Goal: Task Accomplishment & Management: Manage account settings

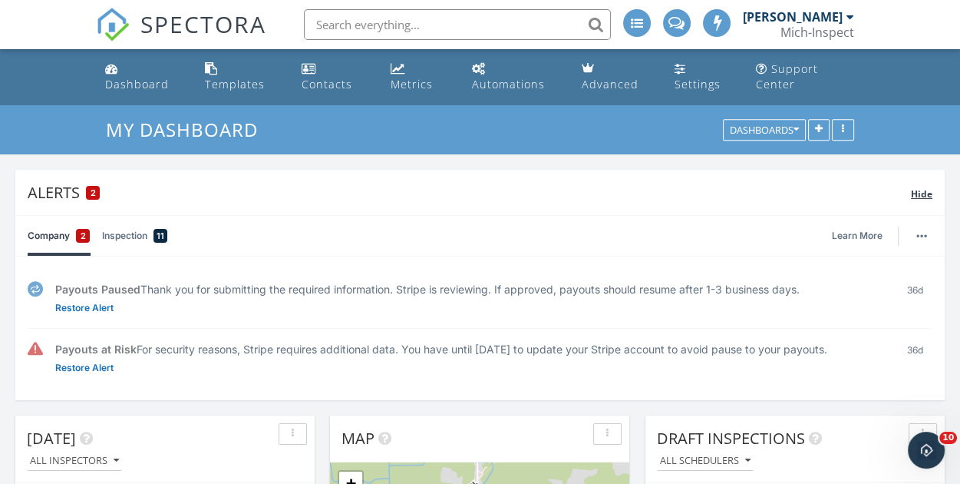
click at [922, 192] on span "Hide" at bounding box center [921, 193] width 21 height 13
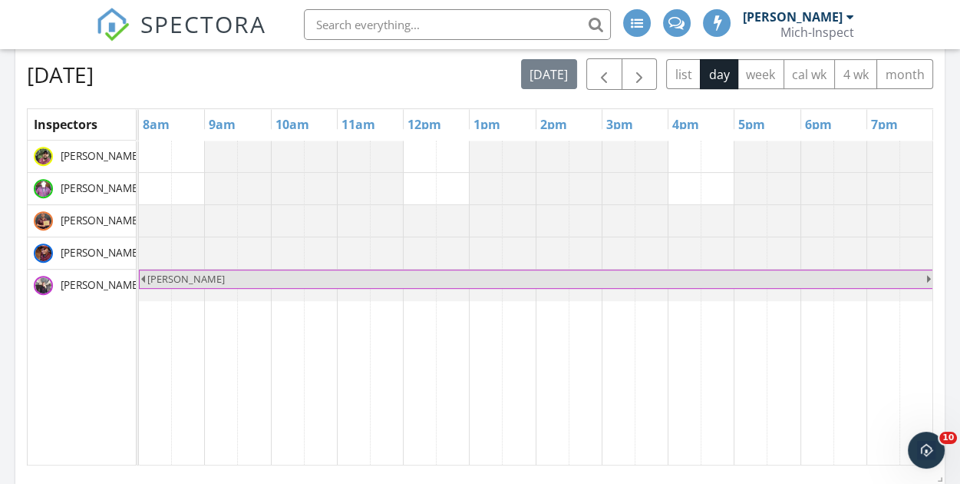
scroll to position [614, 0]
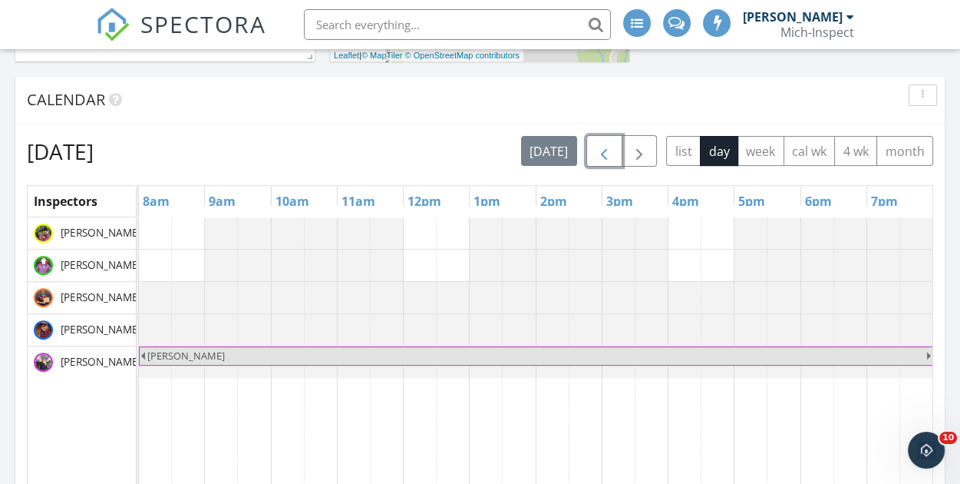
click at [612, 152] on span "button" at bounding box center [604, 151] width 18 height 18
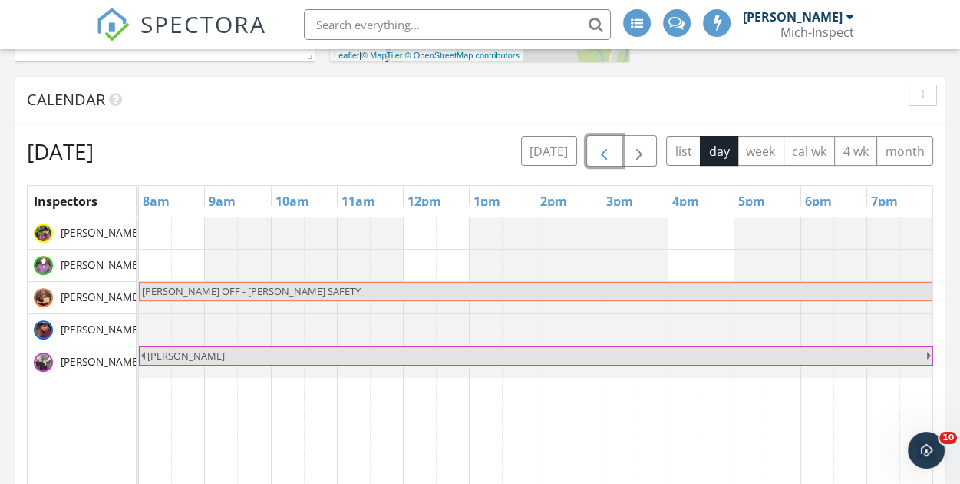
click at [612, 153] on span "button" at bounding box center [604, 151] width 18 height 18
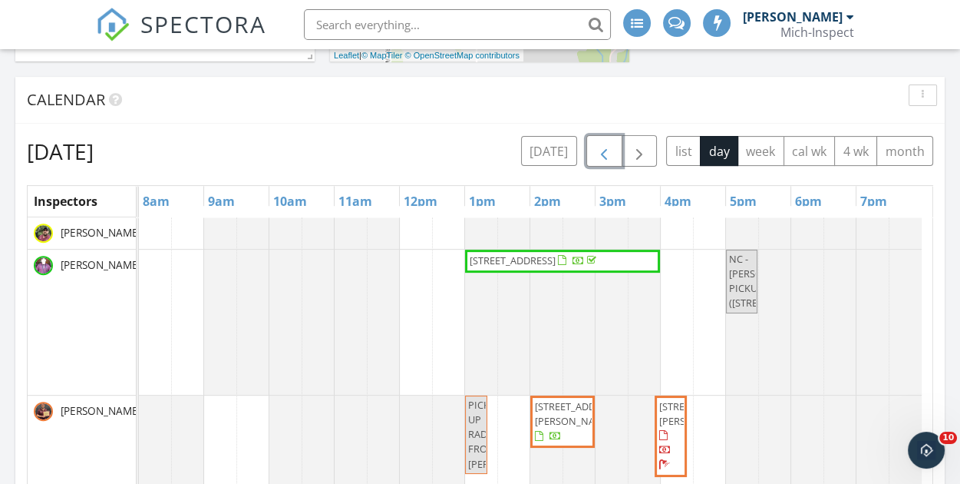
click at [556, 418] on span "9428 S Wright Rd, Eagle 48822" at bounding box center [578, 413] width 86 height 28
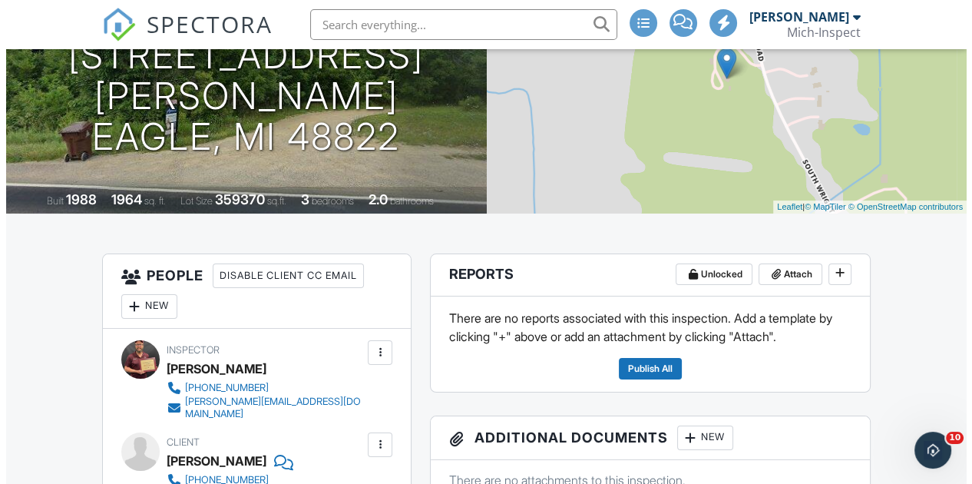
scroll to position [230, 0]
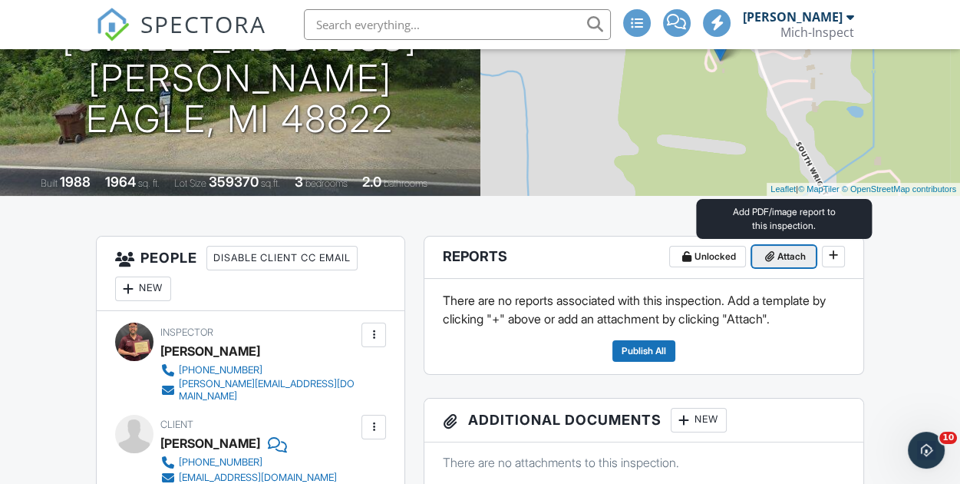
click at [793, 259] on span "Attach" at bounding box center [791, 256] width 28 height 15
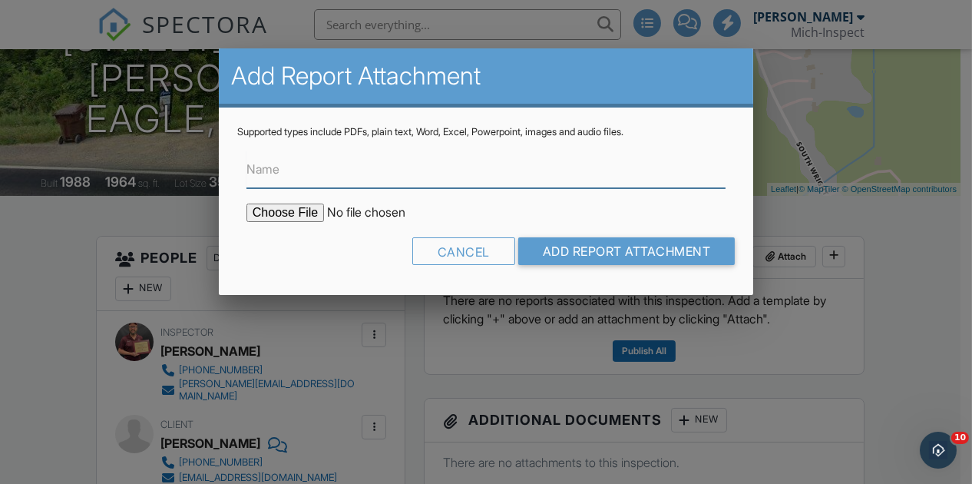
click at [309, 179] on input "Name" at bounding box center [485, 169] width 479 height 38
type input "MFD Certification"
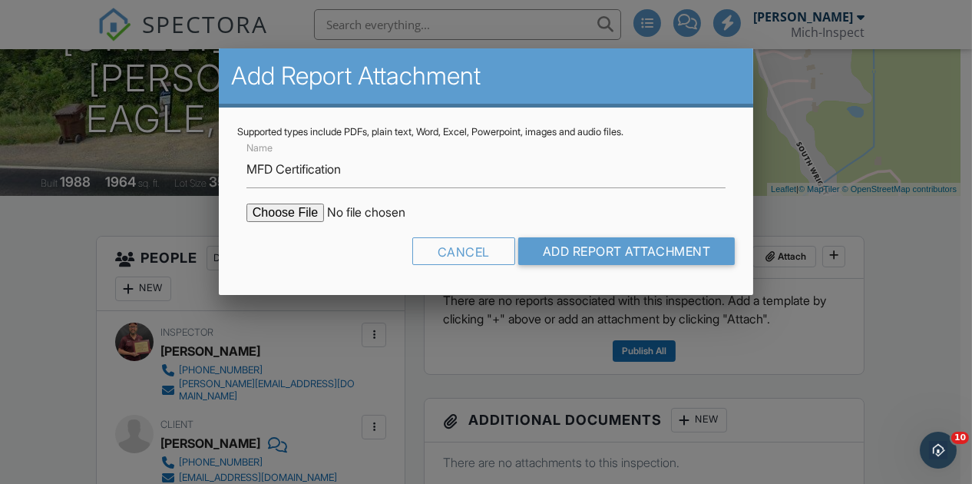
click at [306, 216] on input "file" at bounding box center [376, 212] width 261 height 18
type input "C:\fakepath\9428 S Wright Rd MFD #2.pdf"
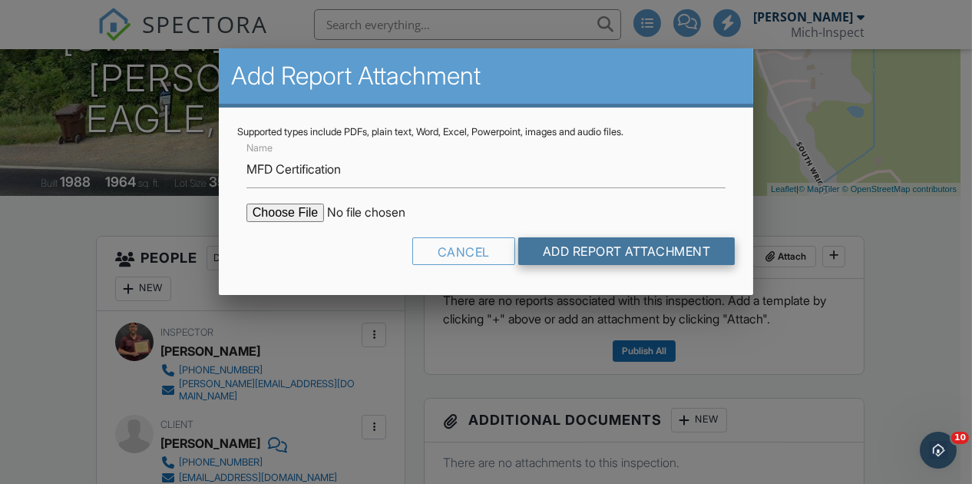
click at [622, 248] on input "Add Report Attachment" at bounding box center [626, 251] width 217 height 28
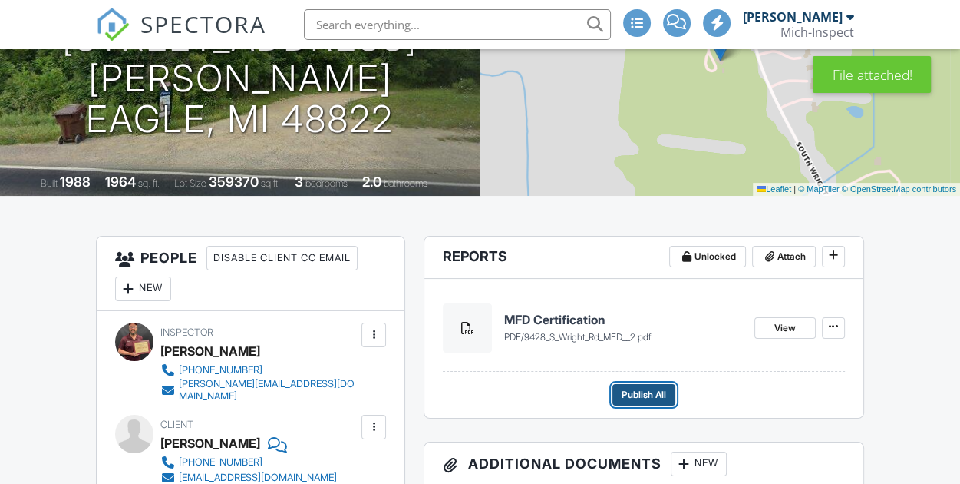
click at [656, 395] on span "Publish All" at bounding box center [644, 394] width 45 height 15
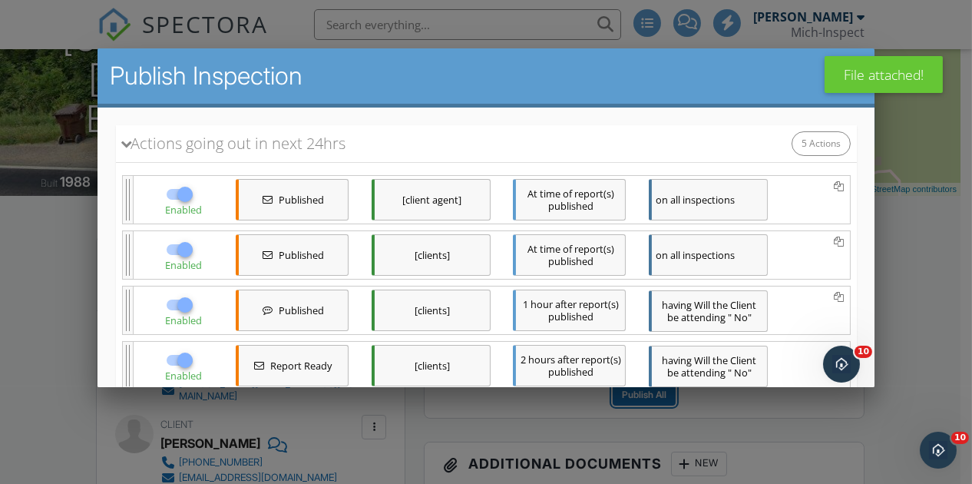
scroll to position [292, 0]
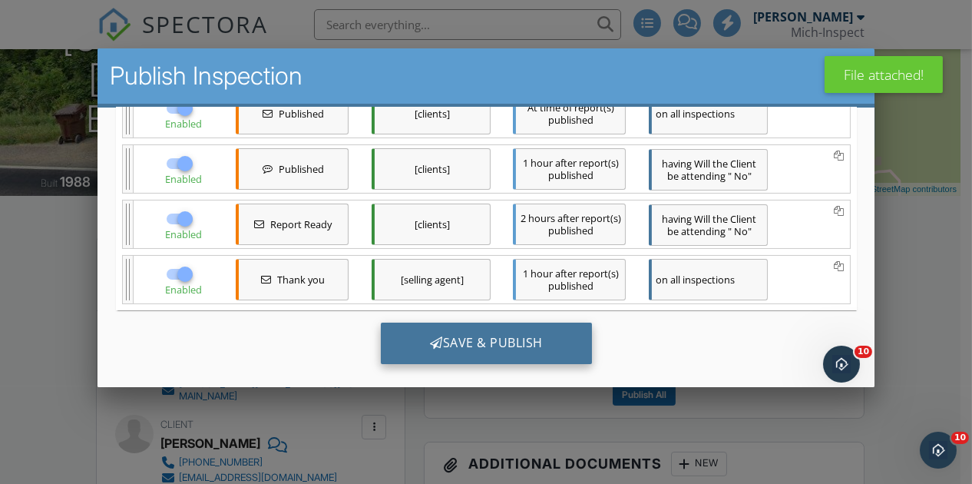
click at [513, 328] on div "Save & Publish" at bounding box center [485, 342] width 211 height 41
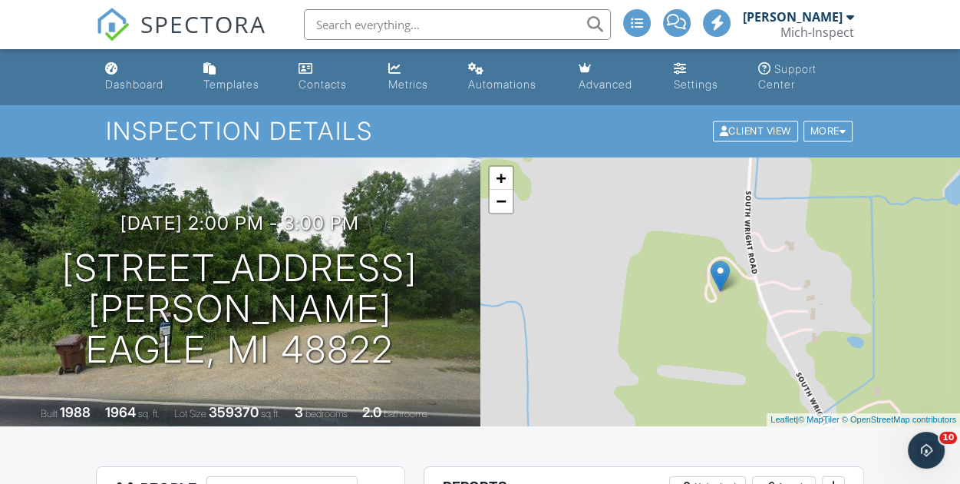
click at [130, 81] on div "Dashboard" at bounding box center [134, 84] width 58 height 13
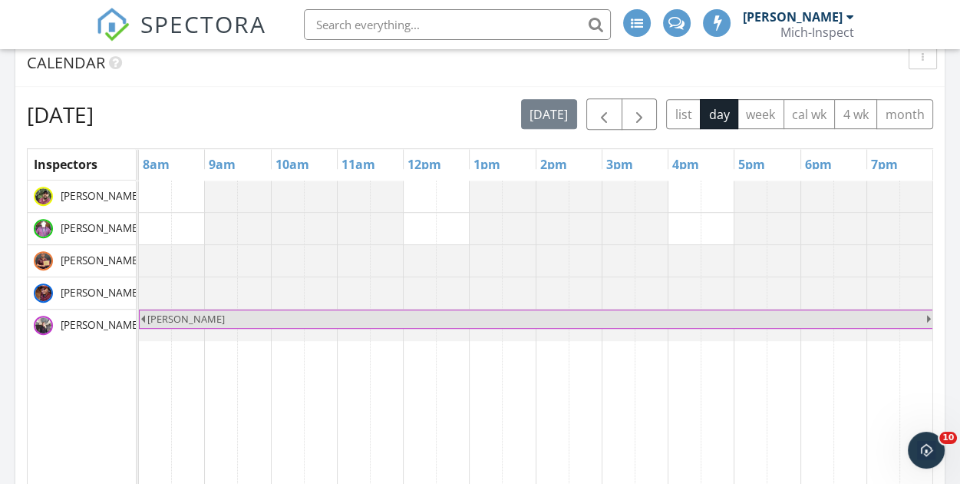
scroll to position [787, 0]
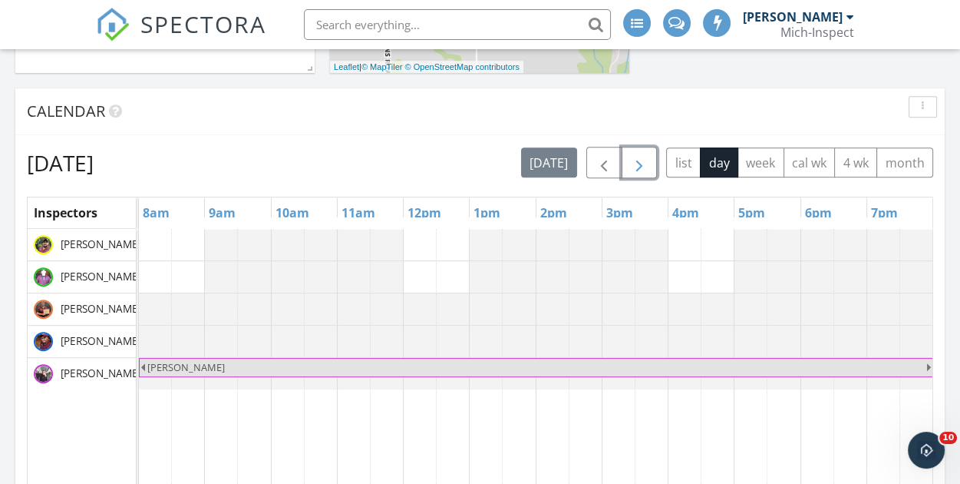
click at [649, 164] on span "button" at bounding box center [639, 162] width 18 height 18
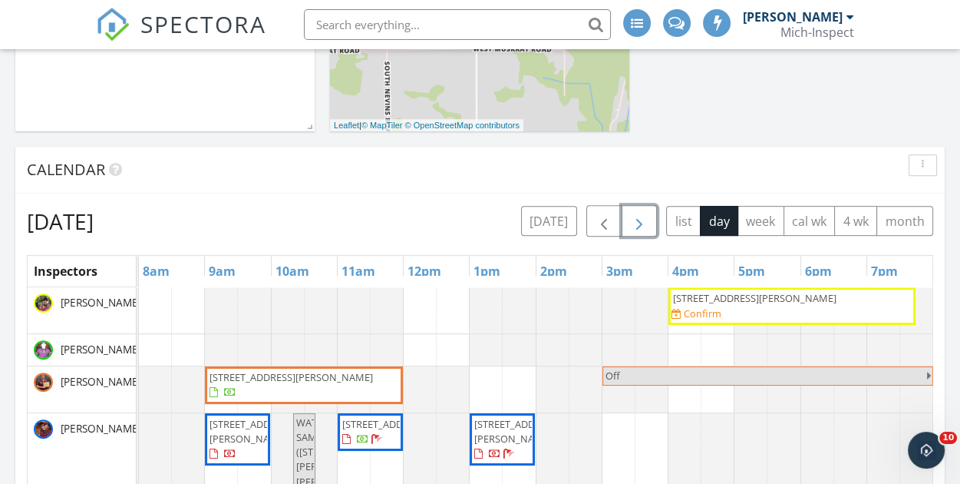
scroll to position [864, 0]
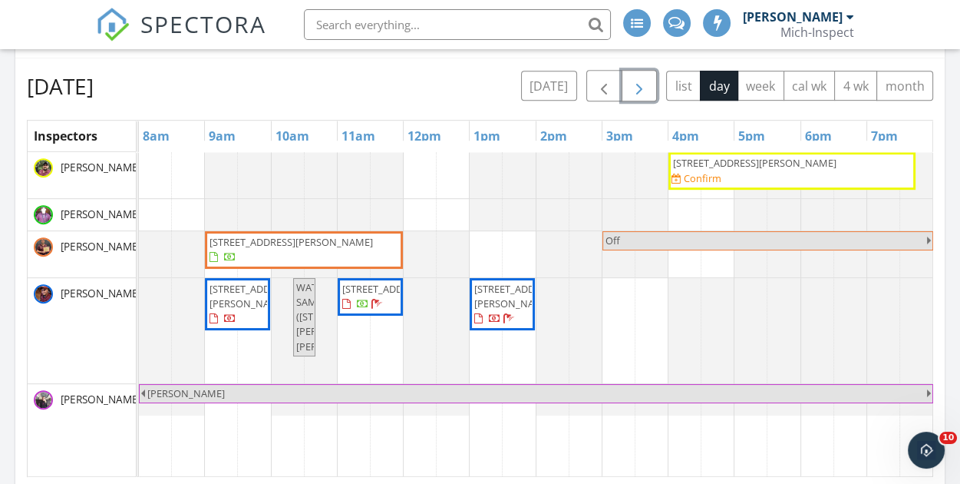
click at [734, 169] on div "[STREET_ADDRESS][PERSON_NAME] Confirm" at bounding box center [792, 171] width 241 height 30
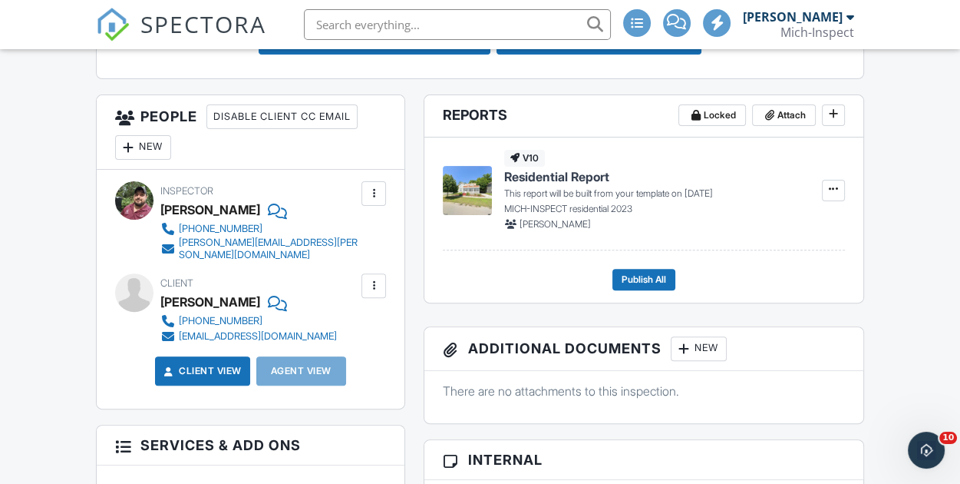
click at [148, 137] on div "New" at bounding box center [143, 147] width 56 height 25
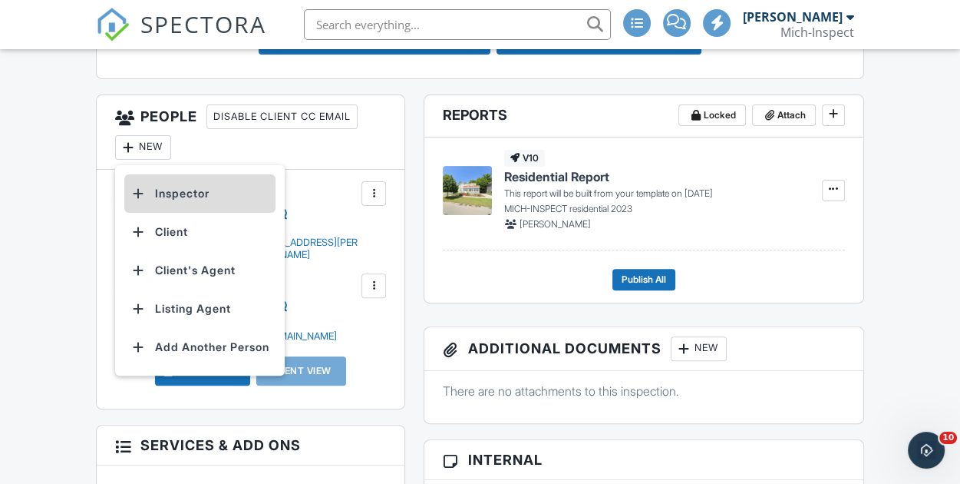
click at [172, 194] on li "Inspector" at bounding box center [199, 193] width 151 height 38
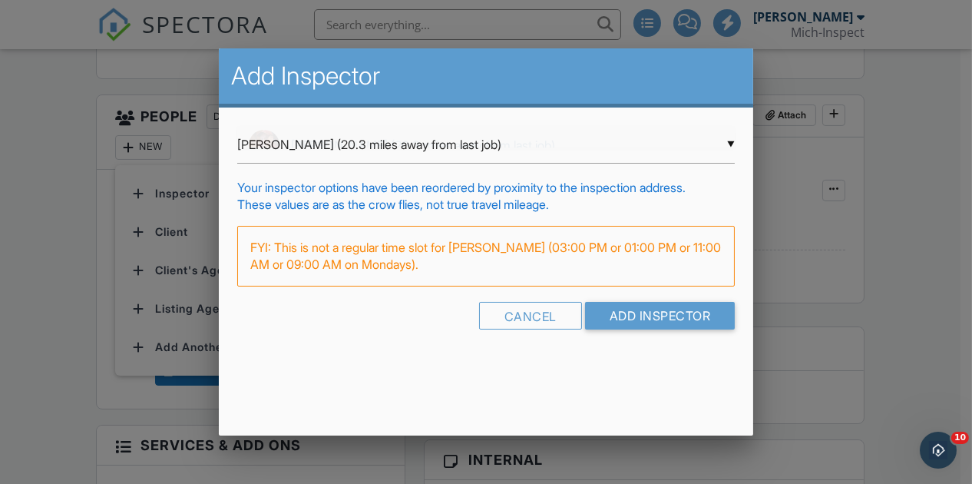
click at [729, 144] on div "▼ Dan Marhofer (20.3 miles away from last job) Dan Marhofer (20.3 miles away fr…" at bounding box center [485, 145] width 497 height 38
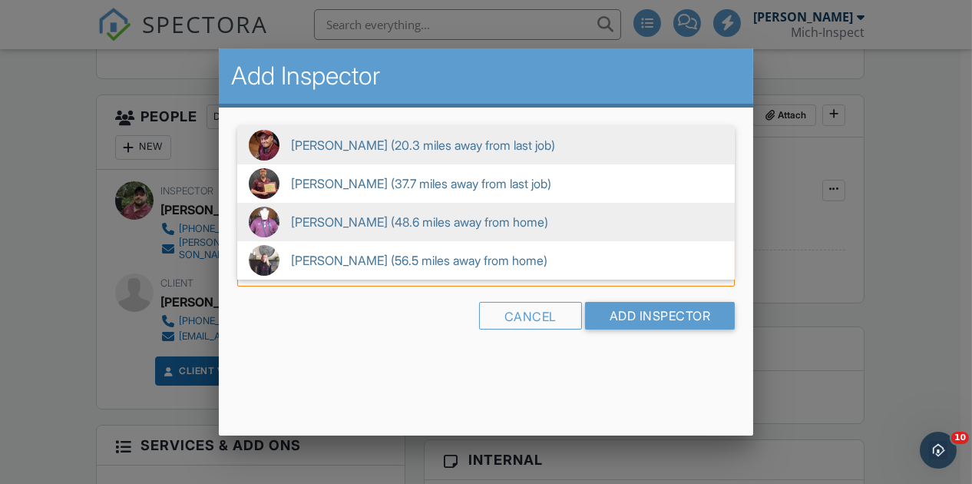
click at [479, 216] on span "Bill Brownell (48.6 miles away from home)" at bounding box center [485, 222] width 497 height 38
type input "Bill Brownell (48.6 miles away from home)"
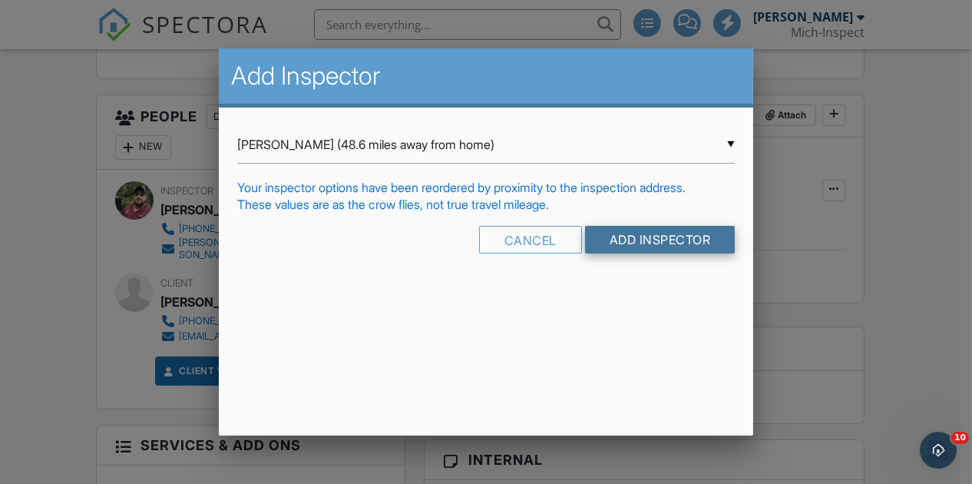
click at [649, 239] on input "Add Inspector" at bounding box center [660, 240] width 150 height 28
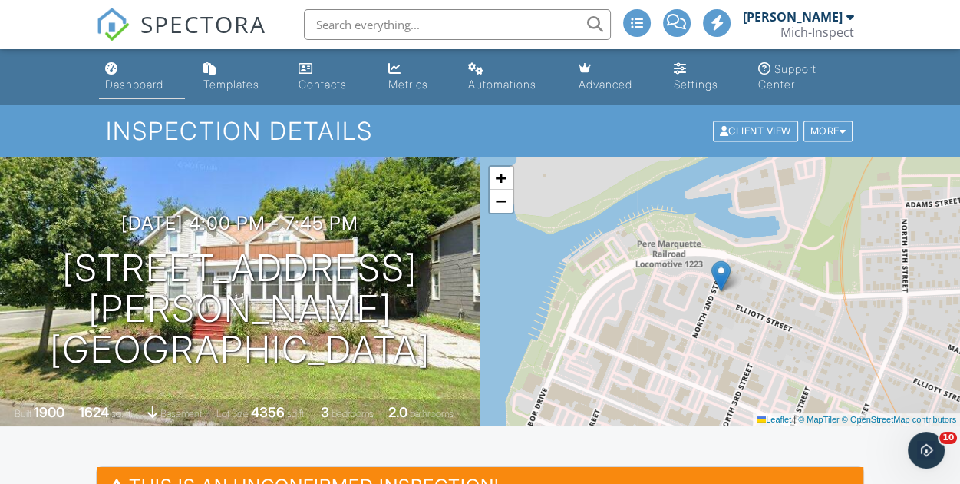
click at [121, 73] on link "Dashboard" at bounding box center [142, 77] width 86 height 44
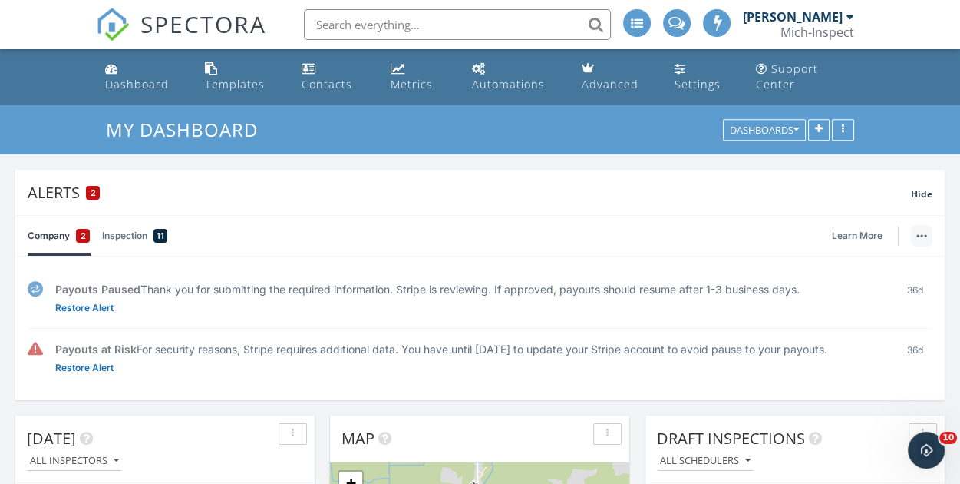
click at [923, 233] on button "button" at bounding box center [921, 235] width 21 height 21
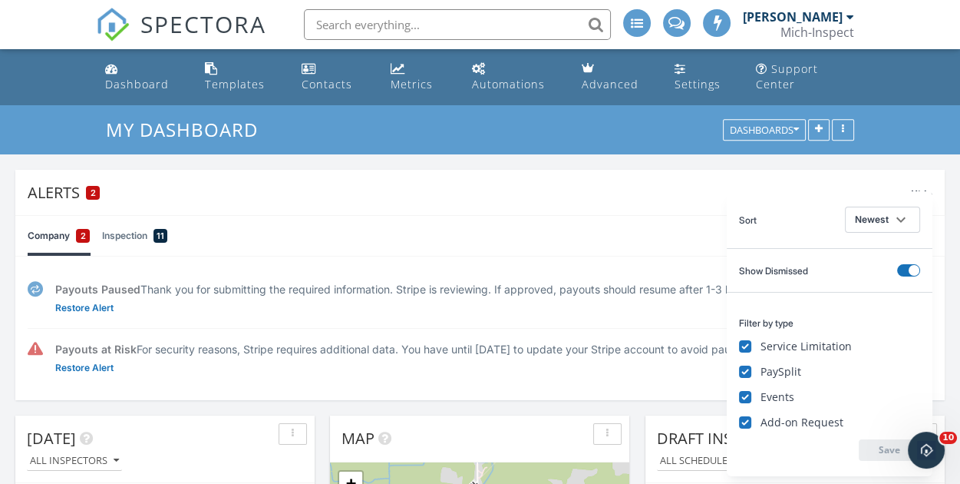
click at [585, 241] on div "Company 2 Inspection 11 Learn More" at bounding box center [480, 236] width 905 height 40
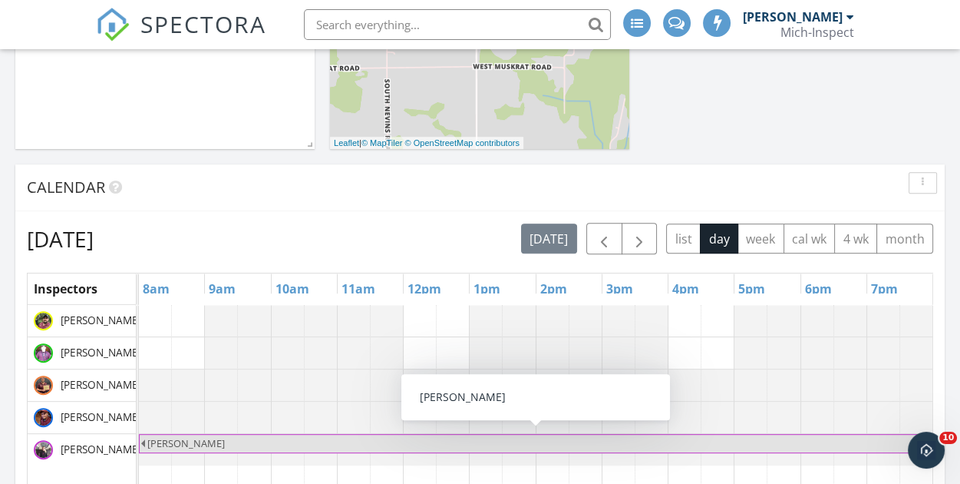
scroll to position [691, 0]
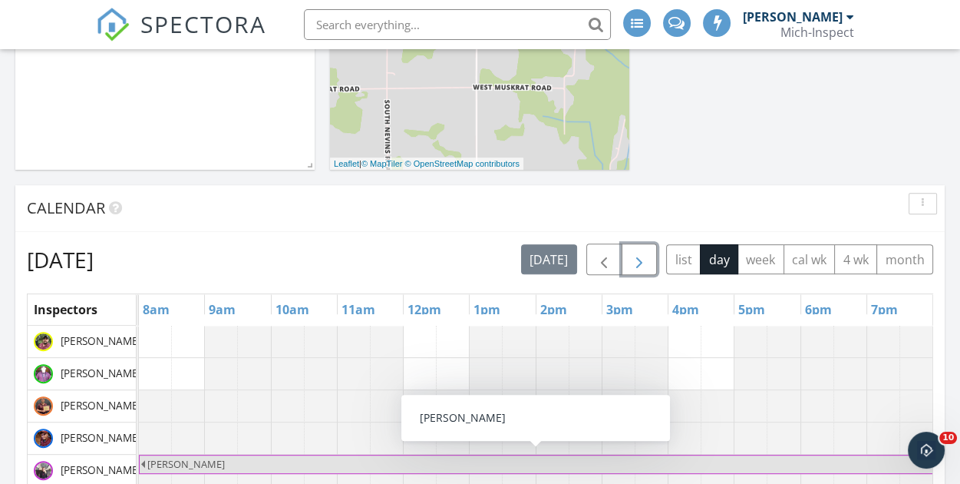
click at [648, 259] on span "button" at bounding box center [639, 259] width 18 height 18
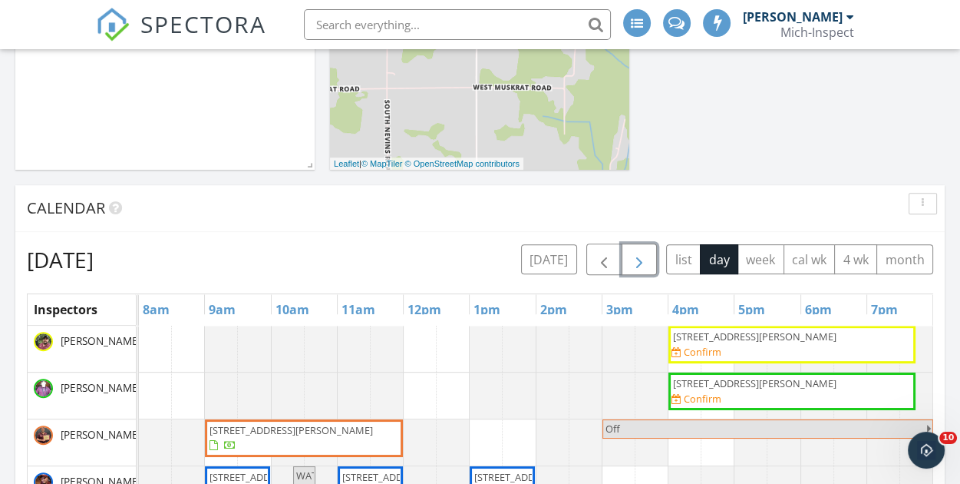
click at [648, 259] on span "button" at bounding box center [639, 259] width 18 height 18
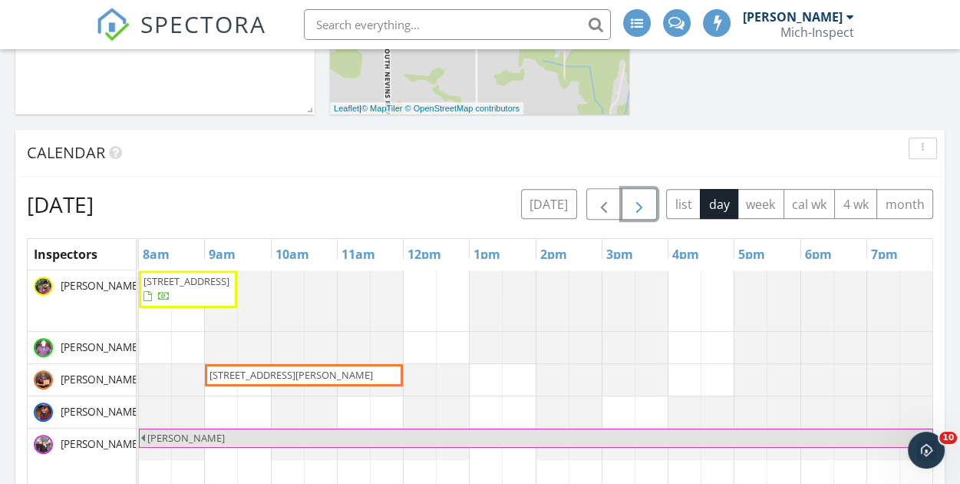
scroll to position [767, 0]
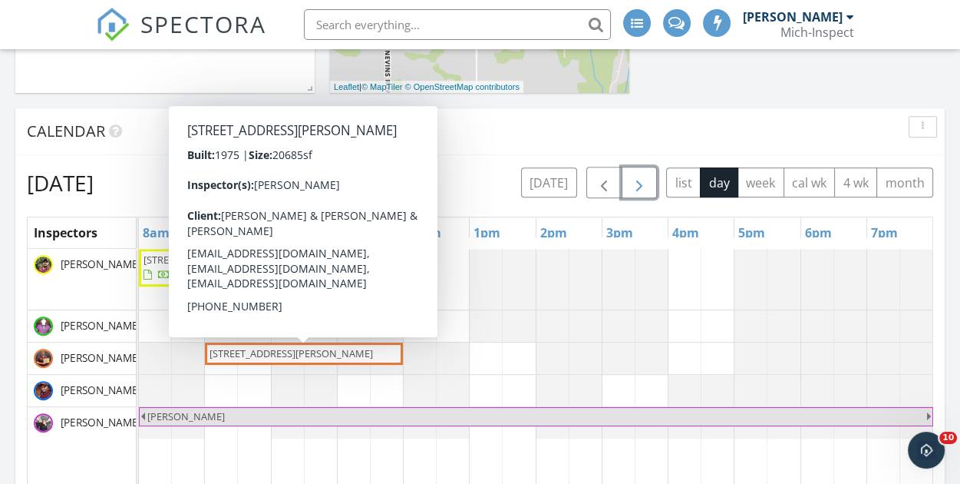
click at [285, 353] on span "2345 N Harrison Rd, East Lansing 48823" at bounding box center [291, 353] width 163 height 14
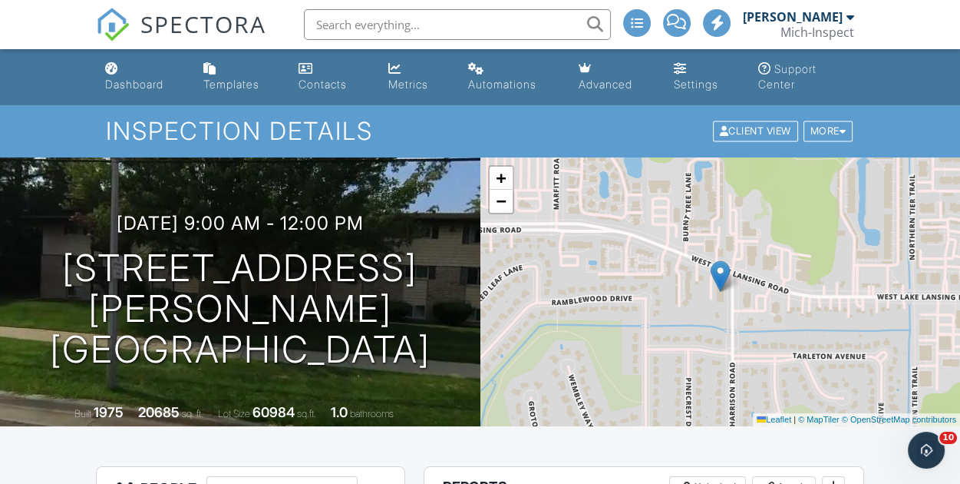
click at [123, 78] on div "Dashboard" at bounding box center [134, 84] width 58 height 13
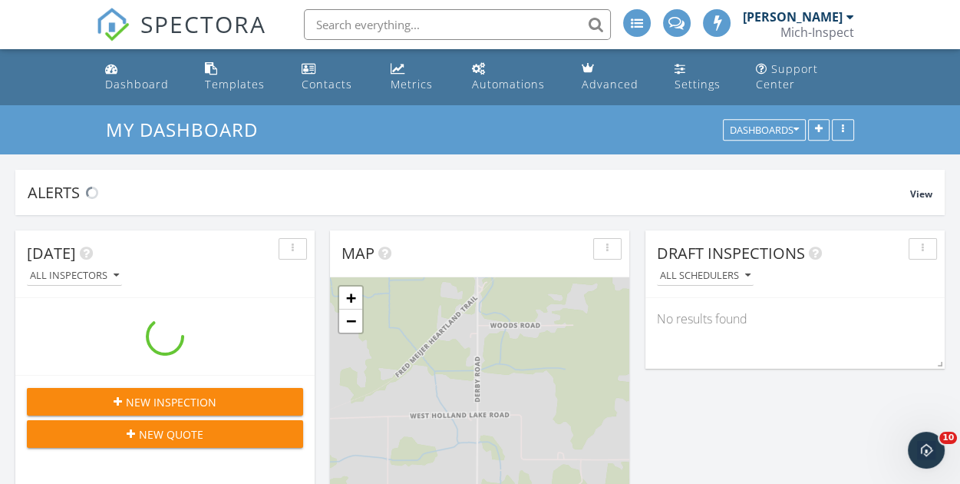
scroll to position [1152, 983]
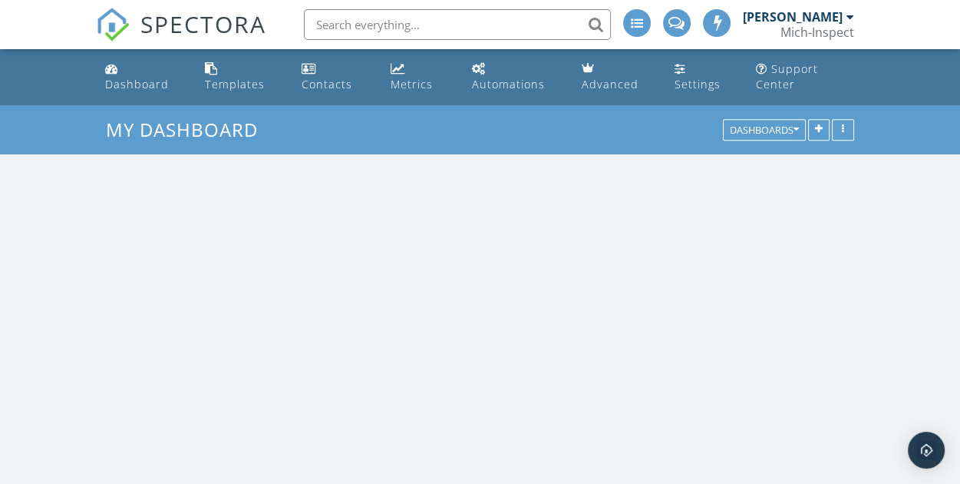
scroll to position [1152, 983]
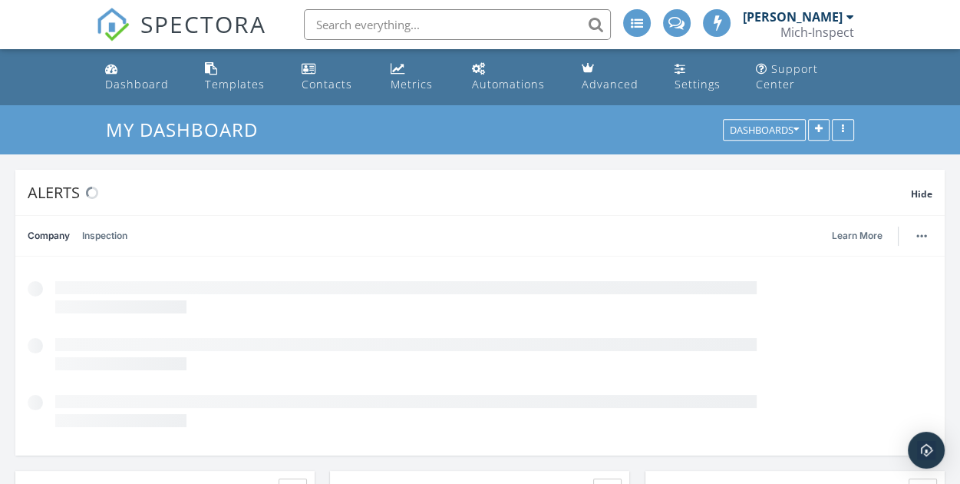
click at [388, 26] on input "text" at bounding box center [457, 24] width 307 height 31
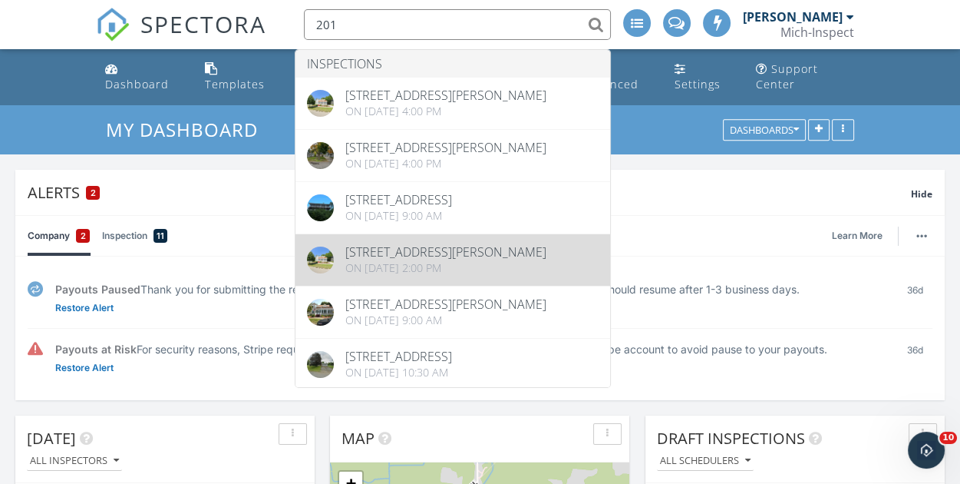
type input "201"
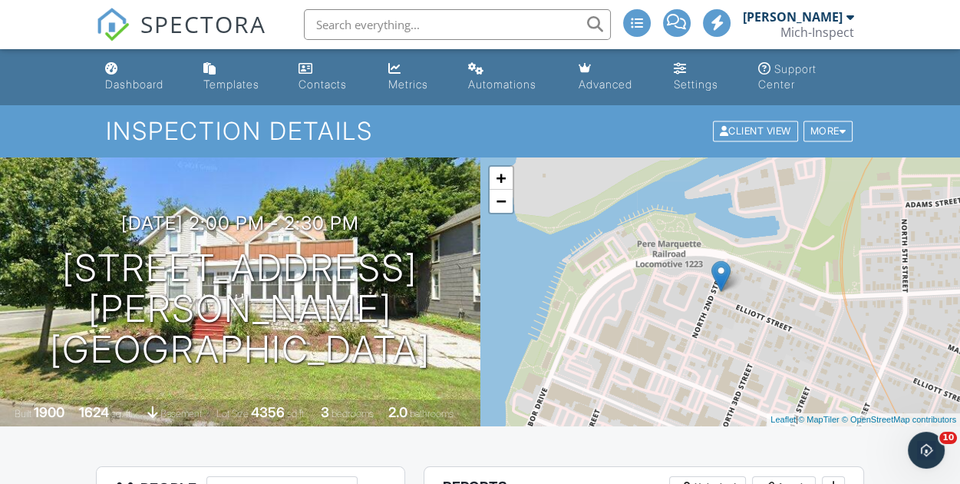
click at [355, 31] on input "text" at bounding box center [457, 24] width 307 height 31
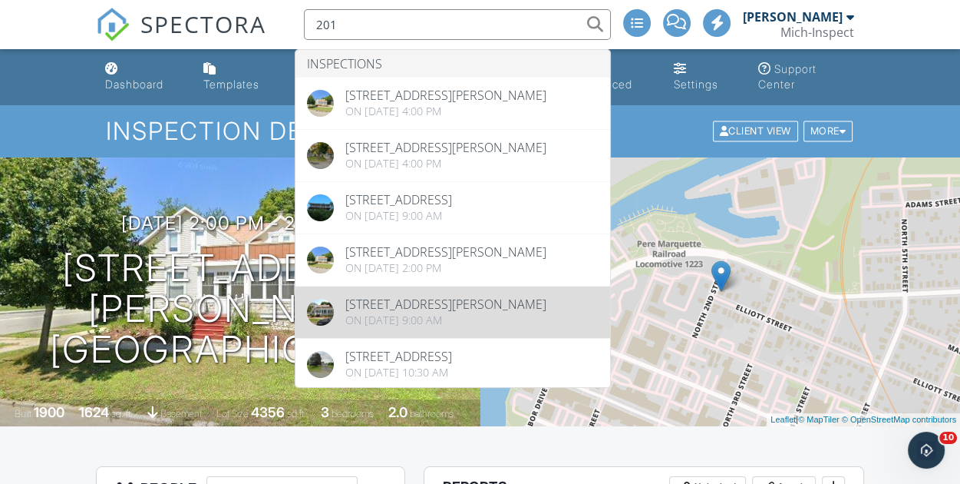
type input "201"
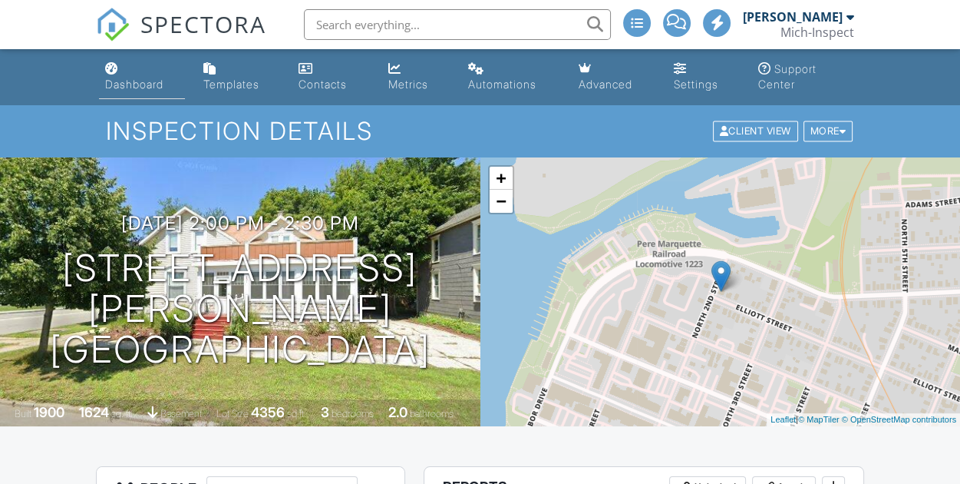
click at [119, 79] on div "Dashboard" at bounding box center [134, 84] width 58 height 13
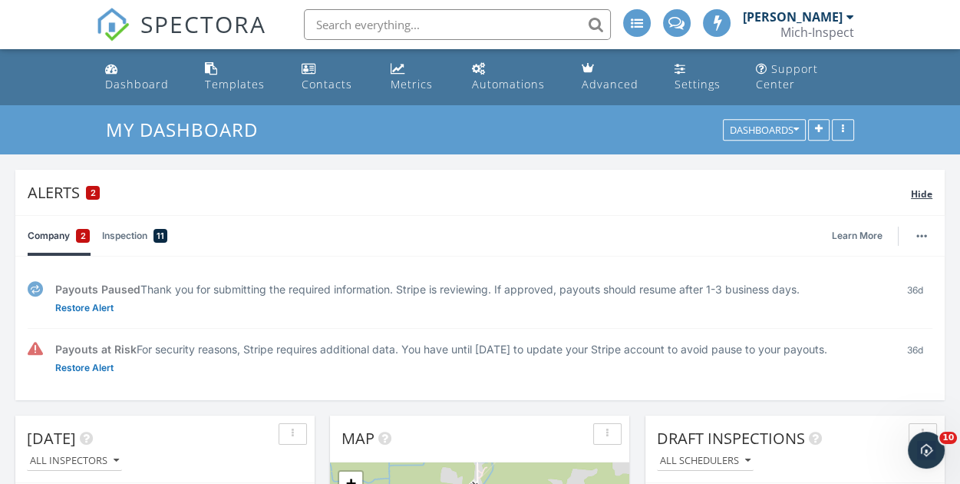
click at [915, 193] on span "Hide" at bounding box center [921, 193] width 21 height 13
